Goal: Information Seeking & Learning: Learn about a topic

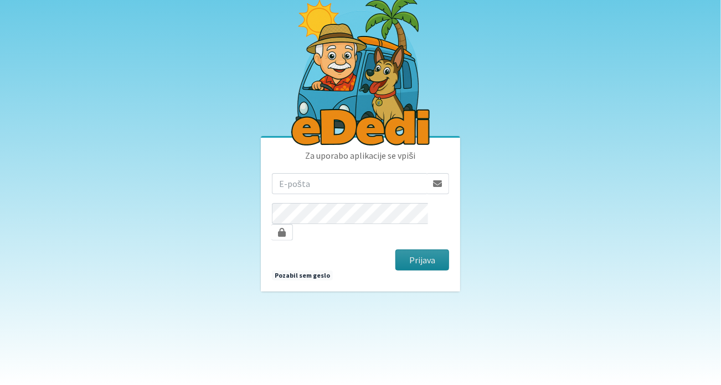
type input "[PERSON_NAME][EMAIL_ADDRESS][DOMAIN_NAME]"
click at [412, 250] on button "Prijava" at bounding box center [422, 260] width 54 height 21
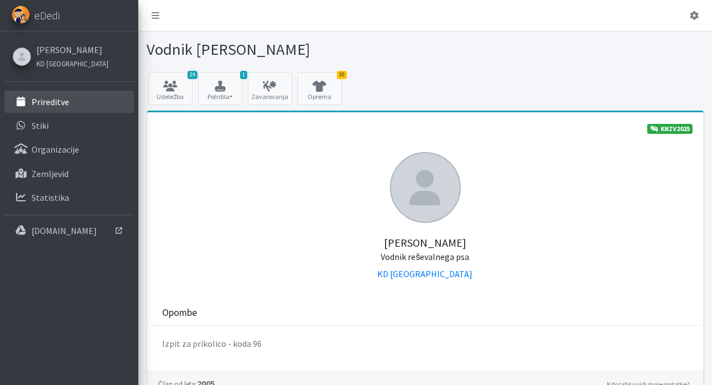
click at [44, 103] on p "Prireditve" at bounding box center [51, 101] width 38 height 11
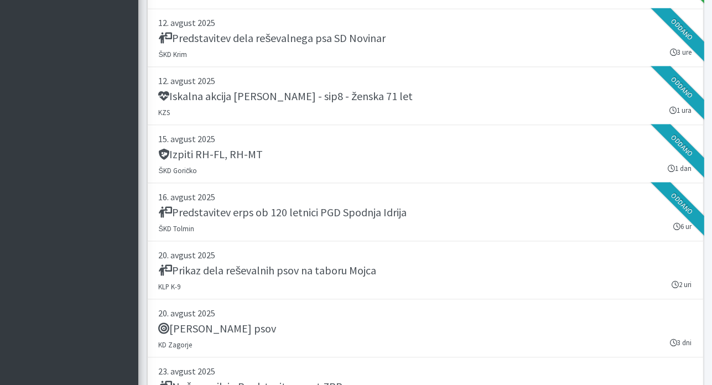
scroll to position [1272, 0]
click at [560, 222] on link "[DATE] Predstavitev erps ob 120 letnici PGD Spodnja Idrija ŠKD Tolmin 6 ur [GEO…" at bounding box center [425, 212] width 557 height 58
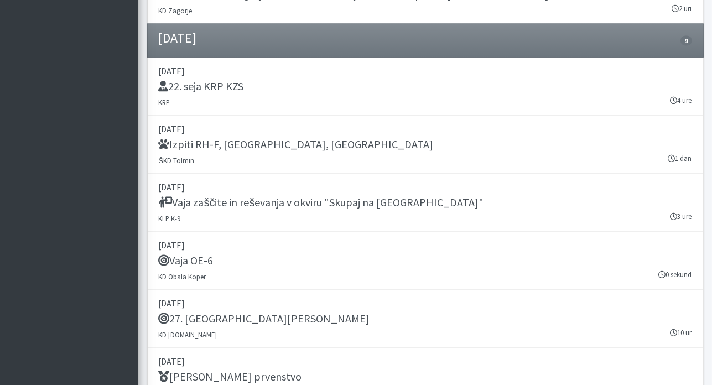
scroll to position [1953, 0]
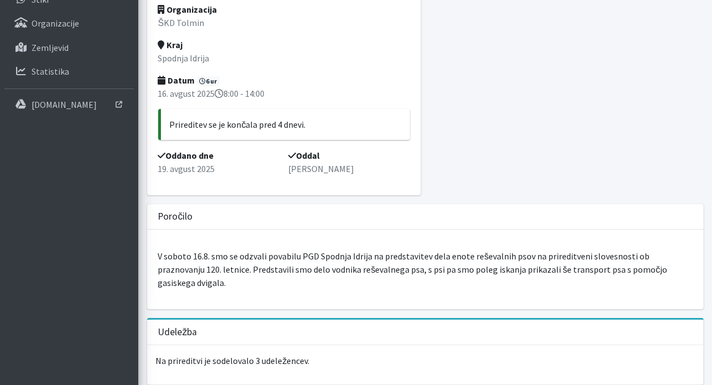
scroll to position [188, 0]
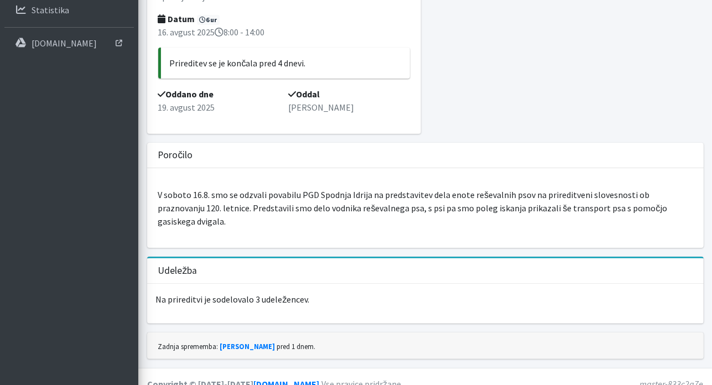
click at [573, 50] on div at bounding box center [567, 23] width 283 height 240
